Goal: Use online tool/utility: Utilize a website feature to perform a specific function

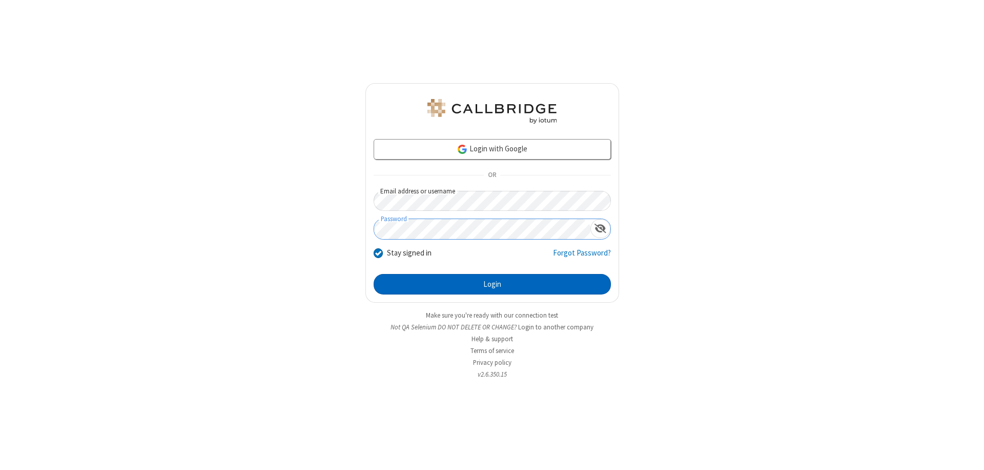
click at [492, 284] on button "Login" at bounding box center [492, 284] width 237 height 21
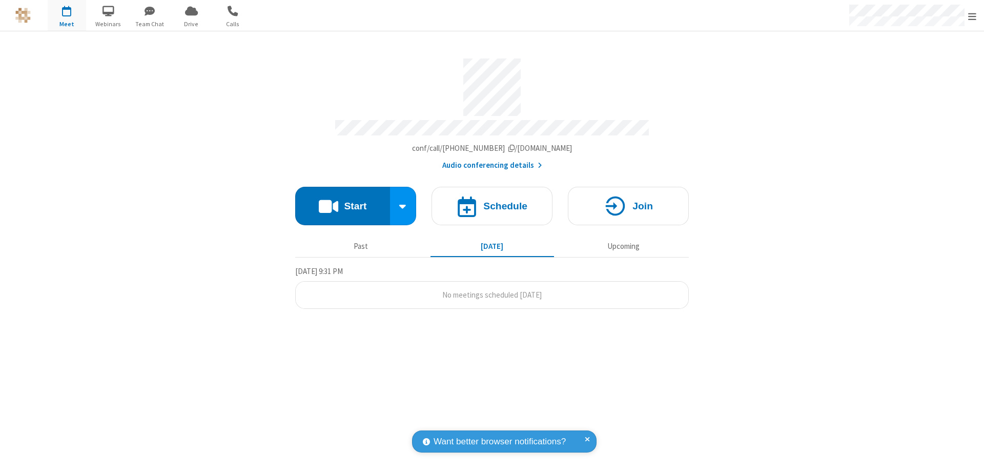
click at [342, 201] on button "Start" at bounding box center [342, 206] width 95 height 38
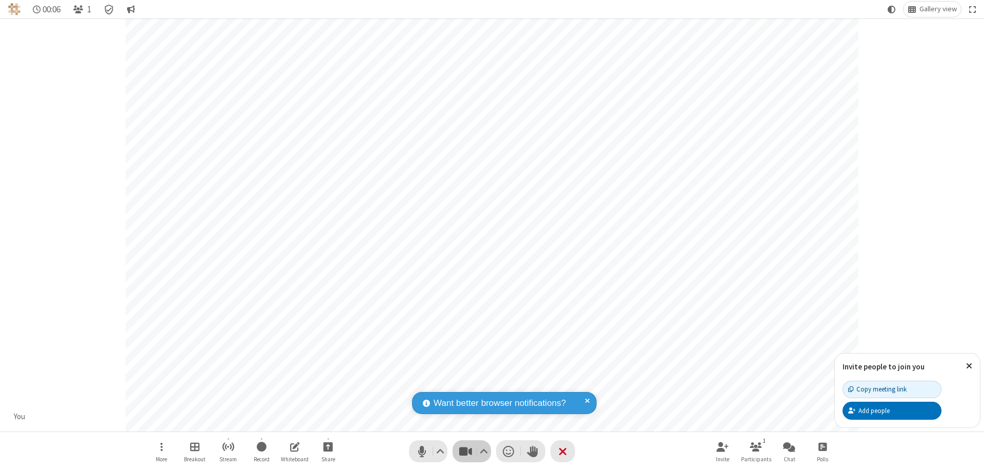
click at [465, 451] on span "Stop video (⌘+Shift+V)" at bounding box center [465, 450] width 15 height 15
click at [465, 451] on span "Start video (⌘+Shift+V)" at bounding box center [465, 450] width 15 height 15
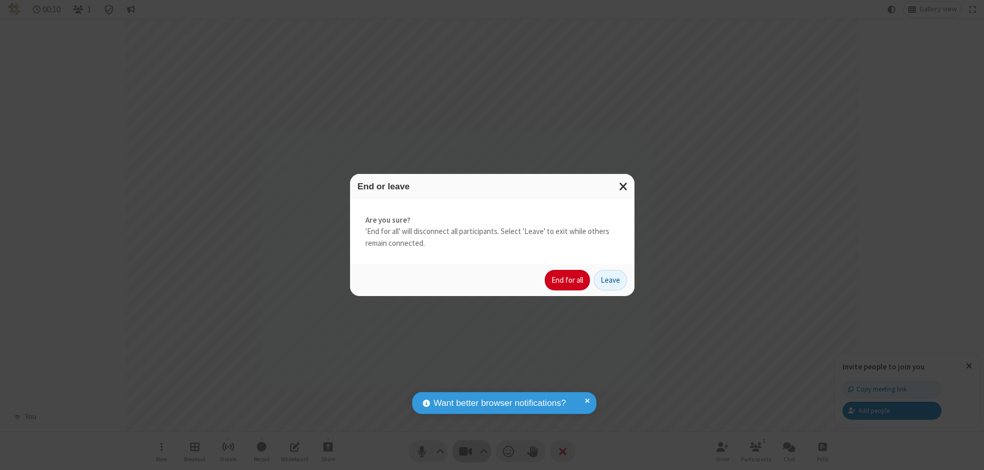
click at [568, 280] on button "End for all" at bounding box center [567, 280] width 45 height 21
